Goal: Information Seeking & Learning: Learn about a topic

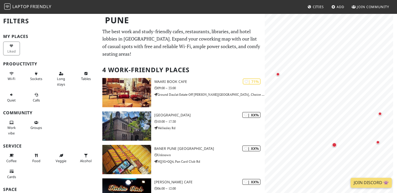
click at [177, 7] on nav "Laptop Friendly Cities Add Join Community" at bounding box center [198, 7] width 397 height 14
click at [60, 77] on span "Long stays" at bounding box center [61, 82] width 8 height 10
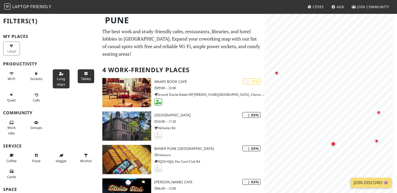
click at [81, 78] on span "Tables" at bounding box center [86, 79] width 10 height 5
click at [14, 80] on span "Wi-Fi" at bounding box center [12, 79] width 8 height 5
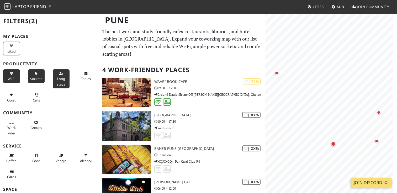
click at [35, 79] on span "Sockets" at bounding box center [36, 79] width 12 height 5
click at [18, 100] on button "Quiet" at bounding box center [11, 98] width 17 height 14
click at [33, 99] on span "Calls" at bounding box center [36, 100] width 7 height 5
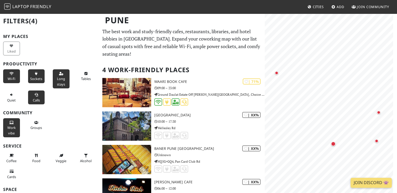
click at [14, 128] on span "Work vibe" at bounding box center [11, 131] width 8 height 10
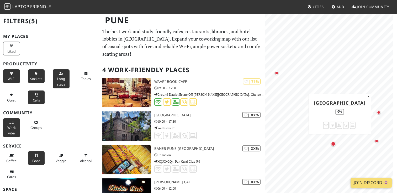
click at [38, 164] on button "Food" at bounding box center [36, 159] width 17 height 14
click at [19, 163] on div "Coffee" at bounding box center [12, 158] width 25 height 16
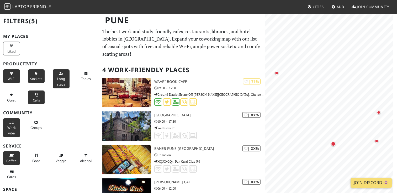
click at [14, 163] on span "Coffee" at bounding box center [11, 161] width 10 height 5
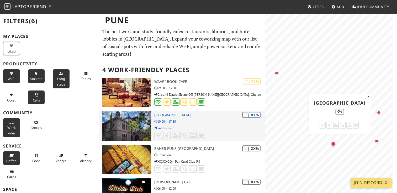
click at [197, 119] on p "10:00 – 17:30" at bounding box center [209, 121] width 110 height 5
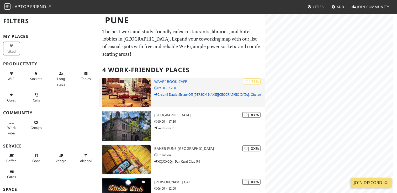
click at [174, 92] on p "Ground Daulat Estate Off Karve Road, Choice Institute, near Choice Health Club,…" at bounding box center [209, 94] width 110 height 5
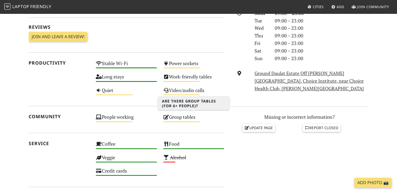
scroll to position [157, 0]
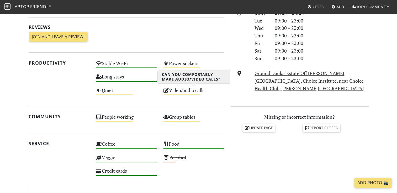
drag, startPoint x: 176, startPoint y: 95, endPoint x: 23, endPoint y: 95, distance: 153.6
click at [23, 95] on section "Today Visits: 1 Vibes: 0 📸 Been here There are no public reactions yet. Reviews…" at bounding box center [198, 127] width 397 height 324
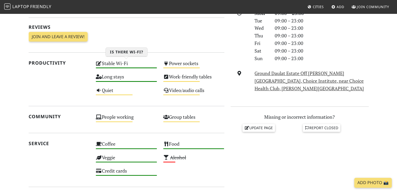
click at [116, 61] on div "Stable Wi-Fi High" at bounding box center [126, 65] width 67 height 13
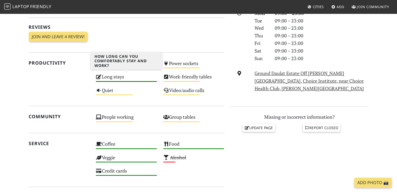
click at [125, 81] on div "High" at bounding box center [126, 81] width 61 height 1
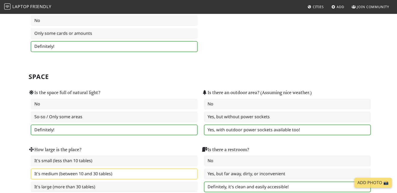
scroll to position [472, 0]
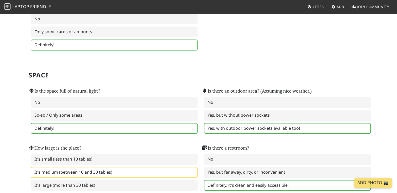
drag, startPoint x: 5, startPoint y: 105, endPoint x: 0, endPoint y: 126, distance: 22.1
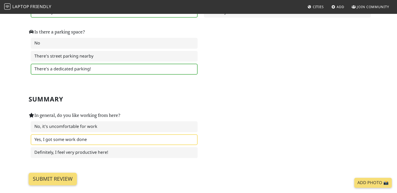
scroll to position [760, 0]
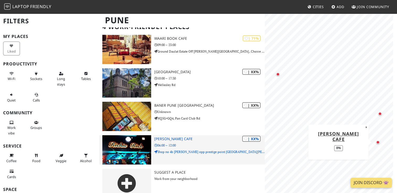
scroll to position [45, 0]
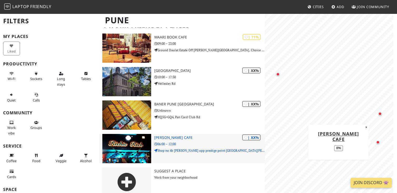
click at [208, 136] on h3 "[PERSON_NAME] cafe" at bounding box center [209, 138] width 110 height 4
